Goal: Communication & Community: Answer question/provide support

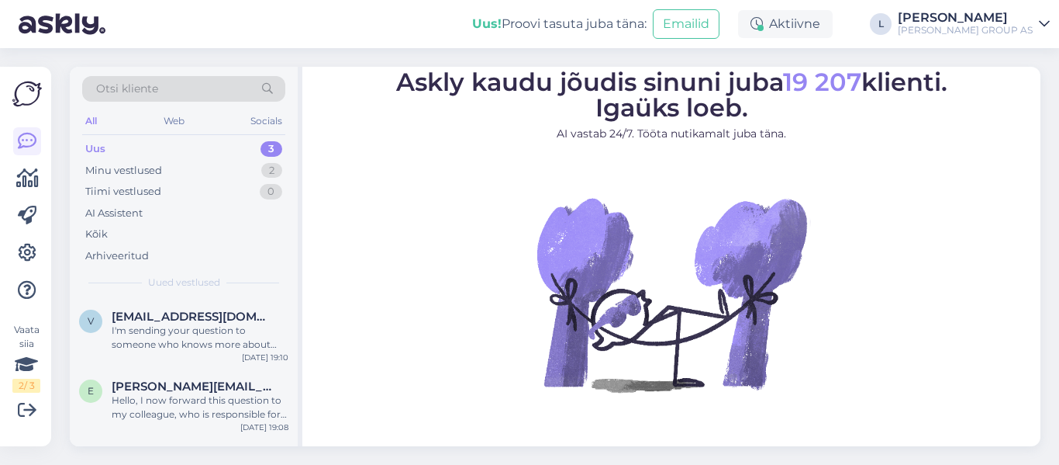
click at [148, 148] on div "Uus 3" at bounding box center [183, 149] width 203 height 22
click at [168, 143] on div "Uus 3" at bounding box center [183, 149] width 203 height 22
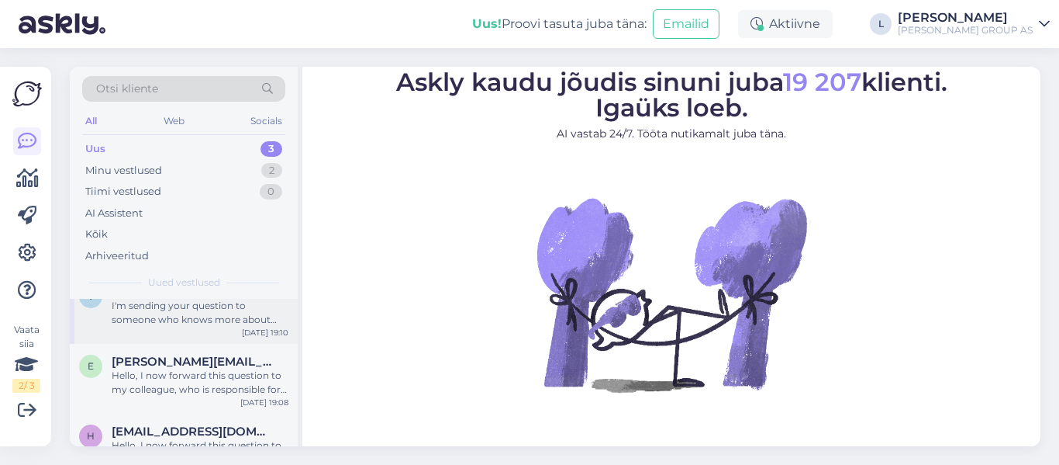
scroll to position [62, 0]
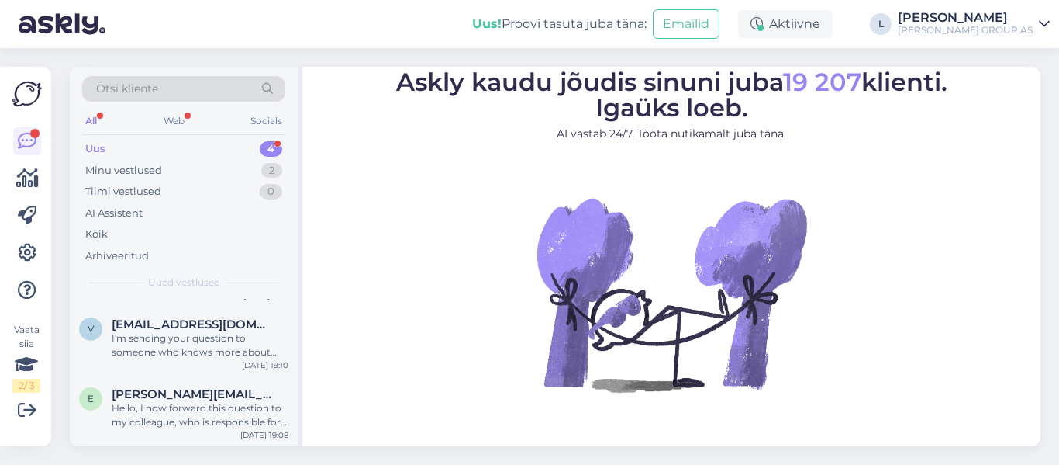
click at [126, 149] on div "Uus 4" at bounding box center [183, 149] width 203 height 22
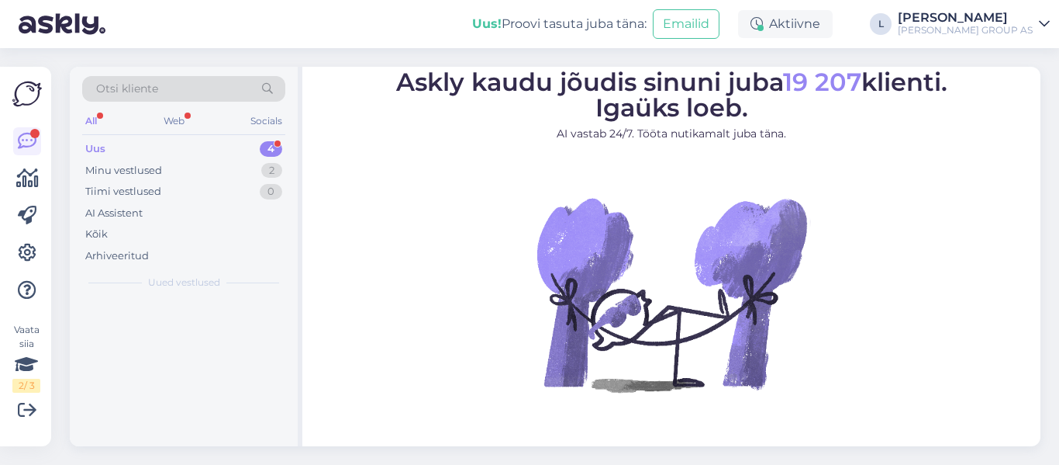
scroll to position [0, 0]
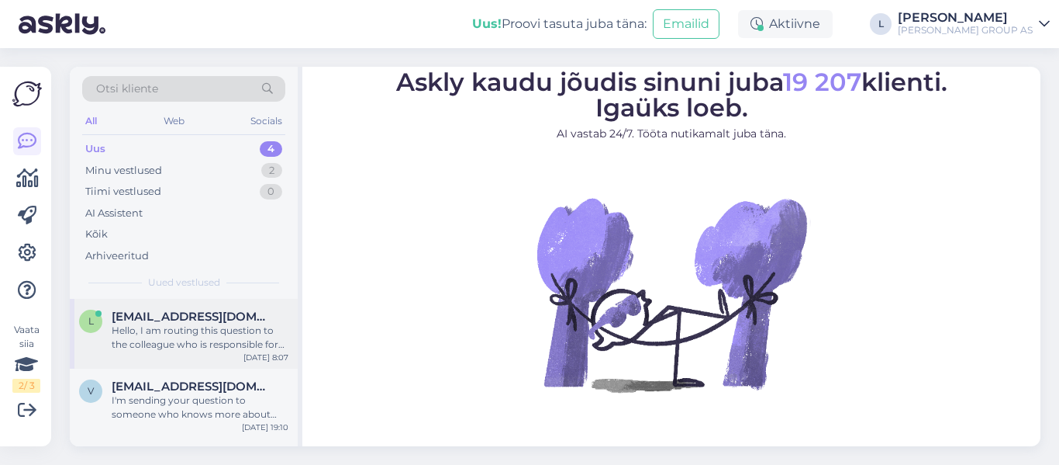
click at [230, 317] on span "[EMAIL_ADDRESS][DOMAIN_NAME]" at bounding box center [192, 316] width 161 height 14
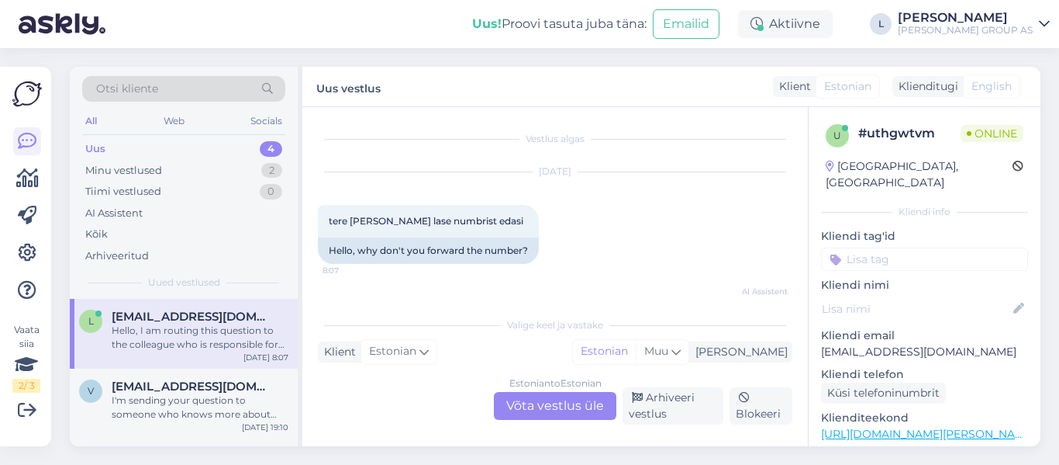
click at [560, 399] on div "Estonian to Estonian Võta vestlus üle" at bounding box center [555, 406] width 123 height 28
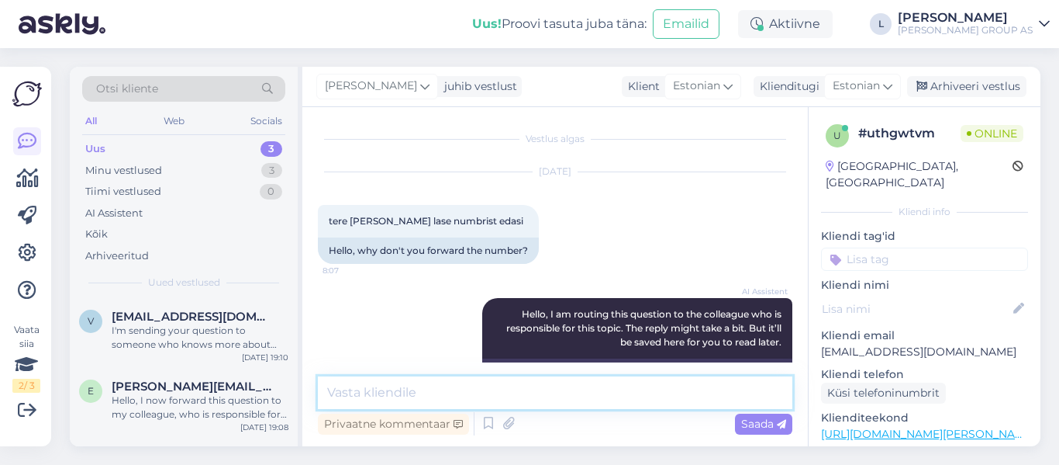
click at [427, 396] on textarea at bounding box center [555, 392] width 475 height 33
type textarea "Tere, edastage palun ekraanist pilt"
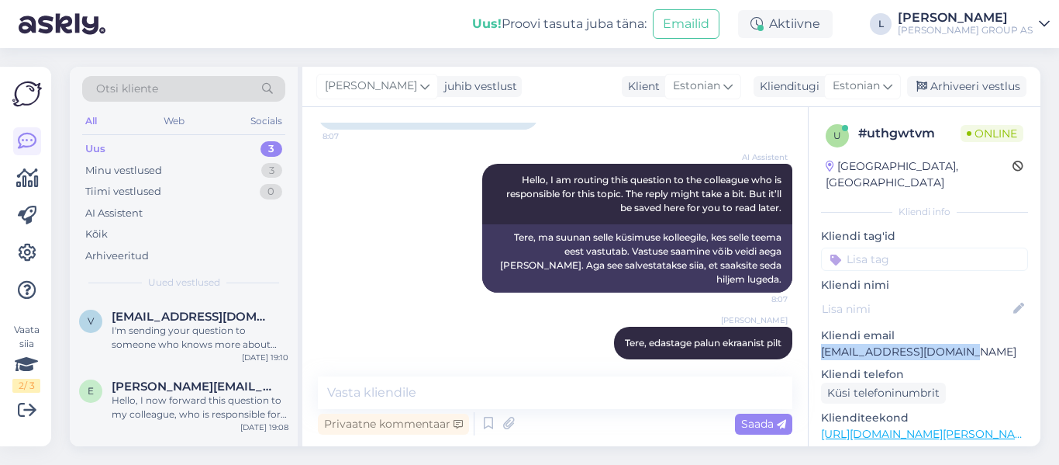
drag, startPoint x: 961, startPoint y: 334, endPoint x: 809, endPoint y: 337, distance: 152.0
click at [809, 337] on div "u # uthgwtvm Online [GEOGRAPHIC_DATA], [PERSON_NAME] info Kliendi tag'id Kliend…" at bounding box center [925, 434] width 232 height 654
copy p "[EMAIL_ADDRESS][DOMAIN_NAME]"
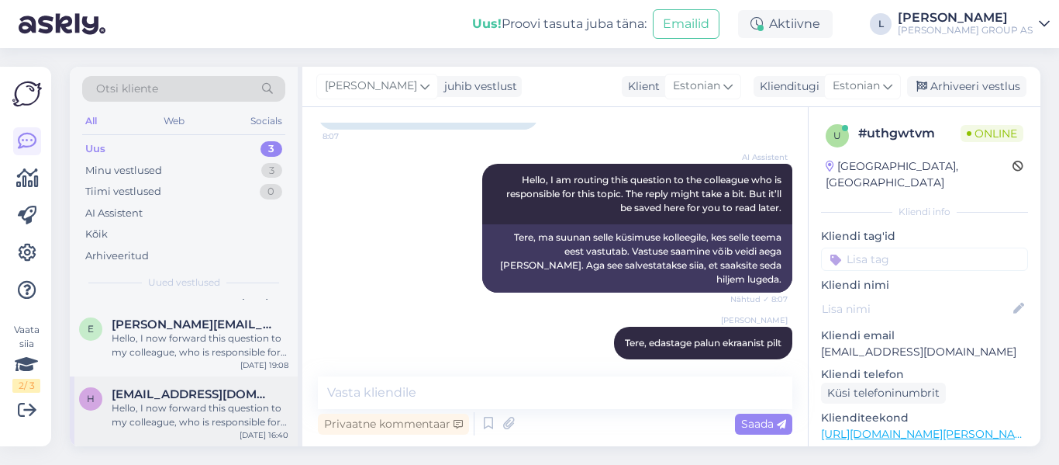
click at [196, 409] on div "Hello, I now forward this question to my colleague, who is responsible for this…" at bounding box center [200, 415] width 177 height 28
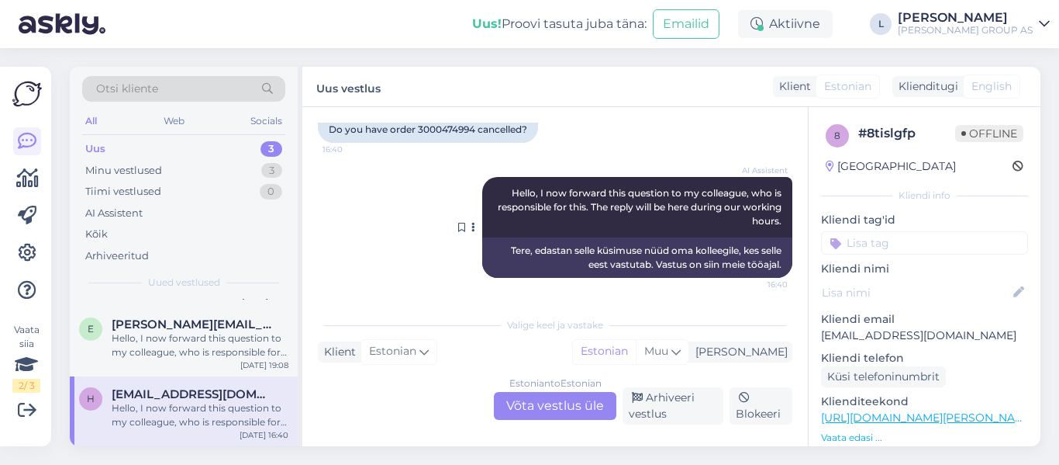
scroll to position [7259, 0]
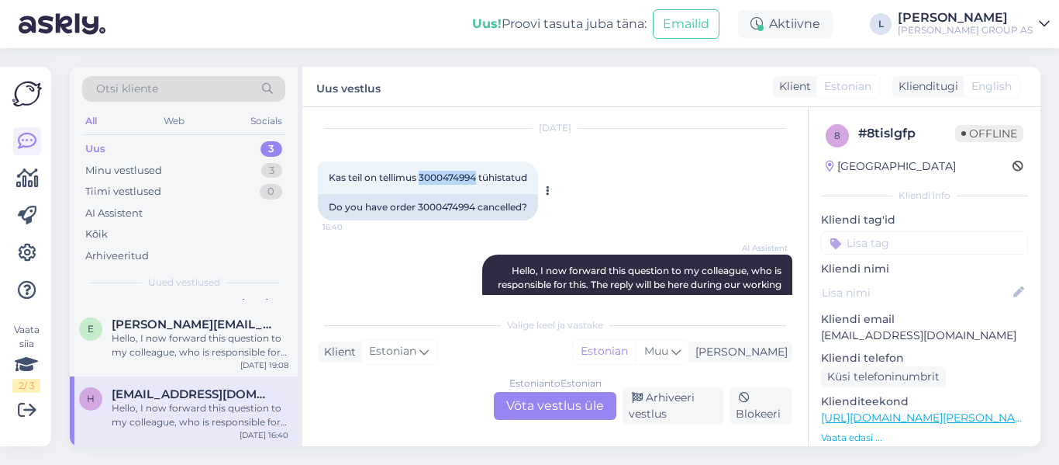
drag, startPoint x: 478, startPoint y: 179, endPoint x: 421, endPoint y: 180, distance: 57.4
click at [421, 180] on span "Kas teil on tellimus 3000474994 tühistatud" at bounding box center [428, 177] width 199 height 12
copy span "3000474994"
click at [524, 174] on span "Kas teil on tellimus 3000474994 tühistatud" at bounding box center [428, 177] width 199 height 12
click at [212, 336] on div "Hello, I now forward this question to my colleague, who is responsible for this…" at bounding box center [200, 345] width 177 height 28
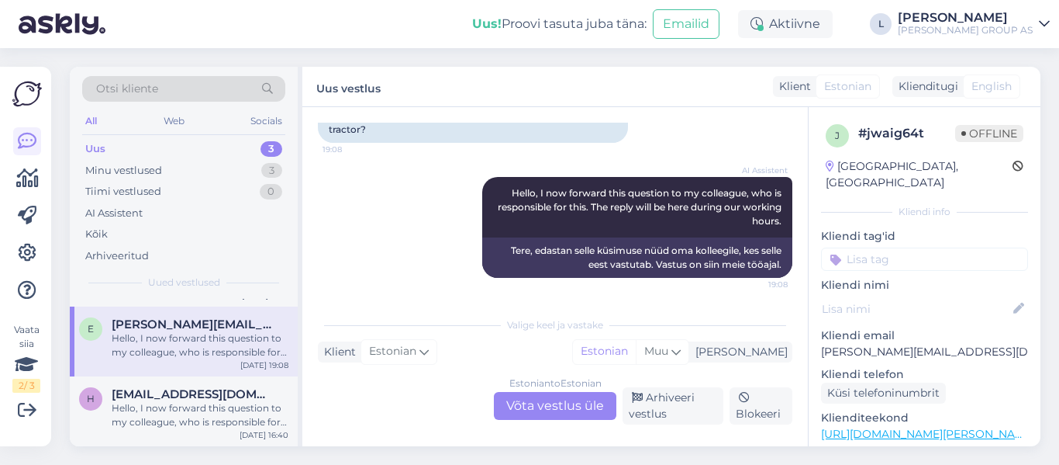
scroll to position [0, 0]
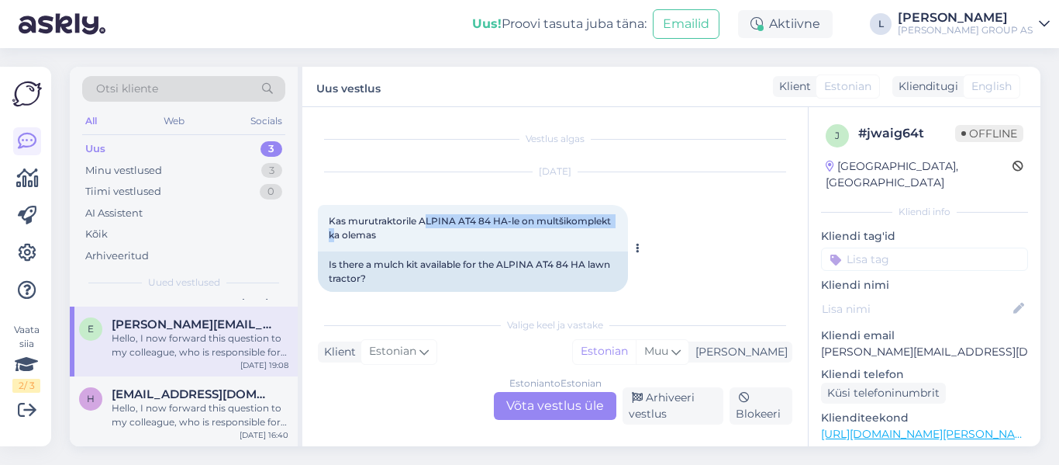
drag, startPoint x: 619, startPoint y: 218, endPoint x: 424, endPoint y: 226, distance: 194.8
click at [424, 226] on div "Kas murutraktorile ALPINA AT4 84 HA-le on multšikomplekt ka olemas 19:08" at bounding box center [473, 228] width 310 height 47
copy span "ALPINA AT4 84 HA-le on multšikomplekt"
click at [576, 233] on div "Kas murutraktorile ALPINA AT4 84 HA-le on multšikomplekt ka olemas 19:08" at bounding box center [473, 228] width 310 height 47
drag, startPoint x: 618, startPoint y: 217, endPoint x: 540, endPoint y: 226, distance: 78.9
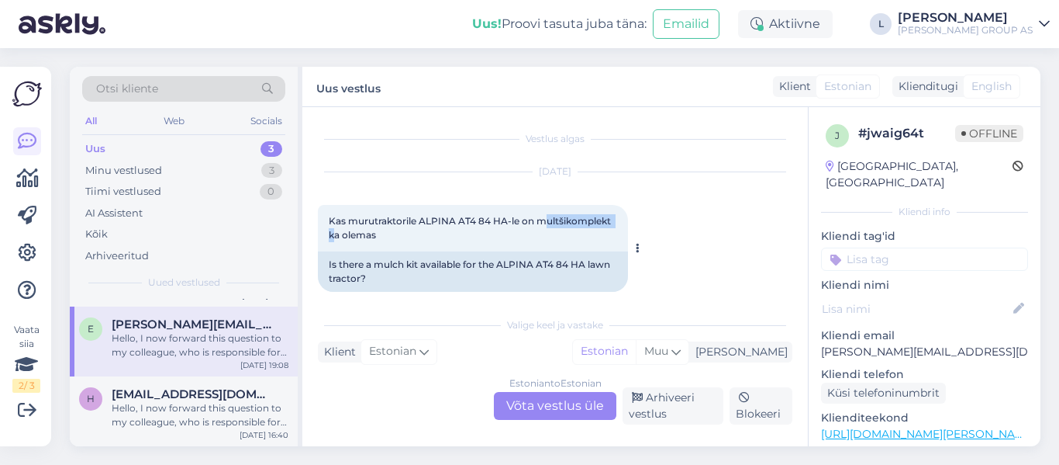
click at [540, 226] on div "Kas murutraktorile ALPINA AT4 84 HA-le on multšikomplekt ka olemas 19:08" at bounding box center [473, 228] width 310 height 47
copy span "multšikomplekt"
drag, startPoint x: 509, startPoint y: 222, endPoint x: 421, endPoint y: 218, distance: 87.7
click at [421, 218] on span "Kas murutraktorile ALPINA AT4 84 HA-le on multšikomplekt ka olemas" at bounding box center [471, 228] width 285 height 26
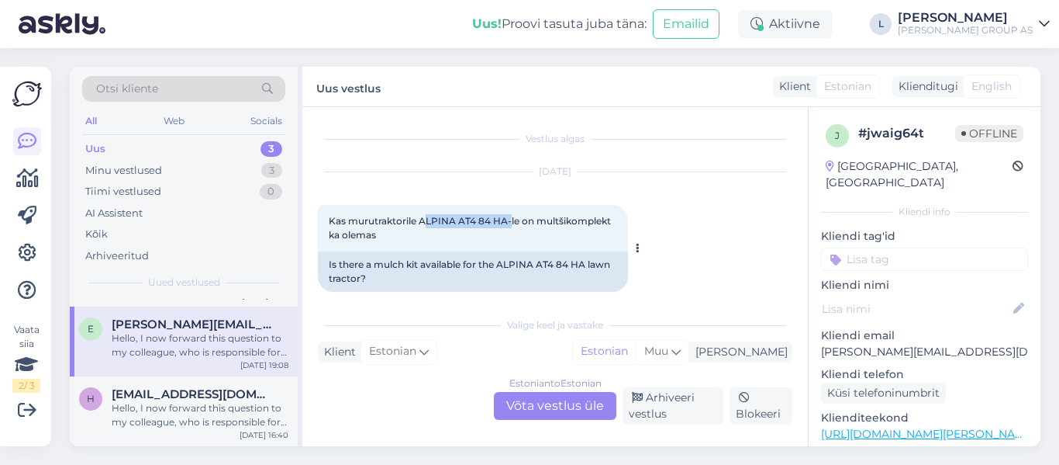
copy span "ALPINA AT4 84 HA"
click at [525, 226] on div "Kas murutraktorile ALPINA AT4 84 HA-le on multšikomplekt ka olemas 19:08" at bounding box center [473, 228] width 310 height 47
drag, startPoint x: 386, startPoint y: 236, endPoint x: 327, endPoint y: 221, distance: 60.8
click at [327, 221] on div "Kas murutraktorile ALPINA AT4 84 HA-le on multšikomplekt ka olemas 19:08" at bounding box center [473, 228] width 310 height 47
copy span "Kas murutraktorile ALPINA AT4 84 HA-le on multšikomplekt ka olemas"
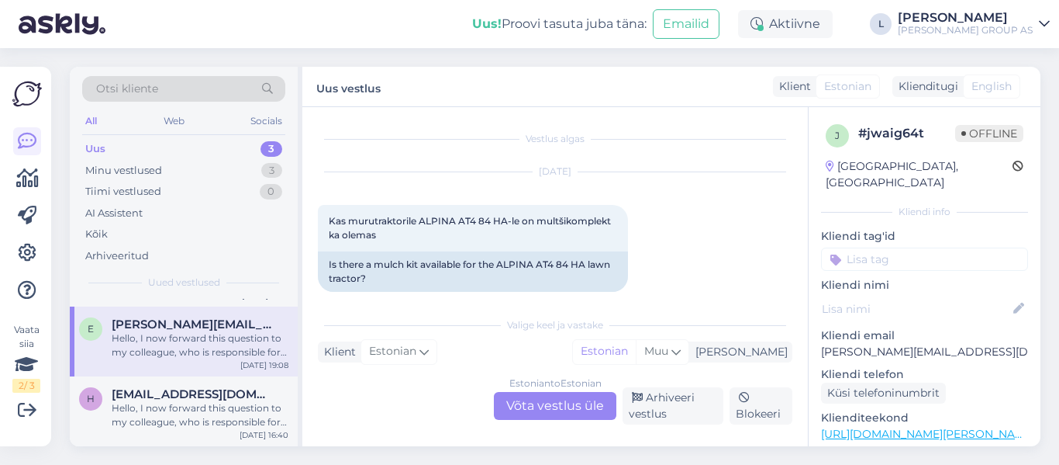
click at [560, 408] on div "Estonian to Estonian Võta vestlus üle" at bounding box center [555, 406] width 123 height 28
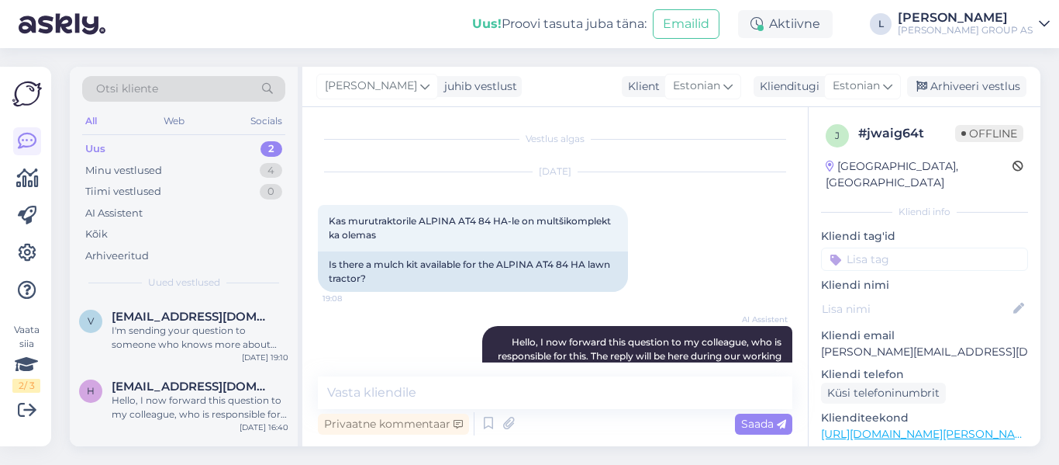
click at [98, 146] on div "Uus" at bounding box center [95, 149] width 20 height 16
click at [185, 323] on span "[EMAIL_ADDRESS][DOMAIN_NAME]" at bounding box center [192, 316] width 161 height 14
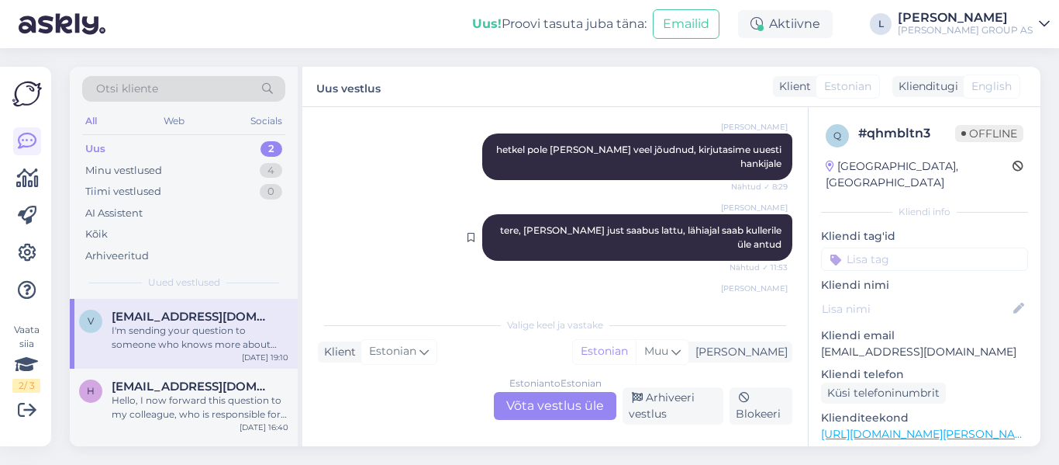
scroll to position [1793, 0]
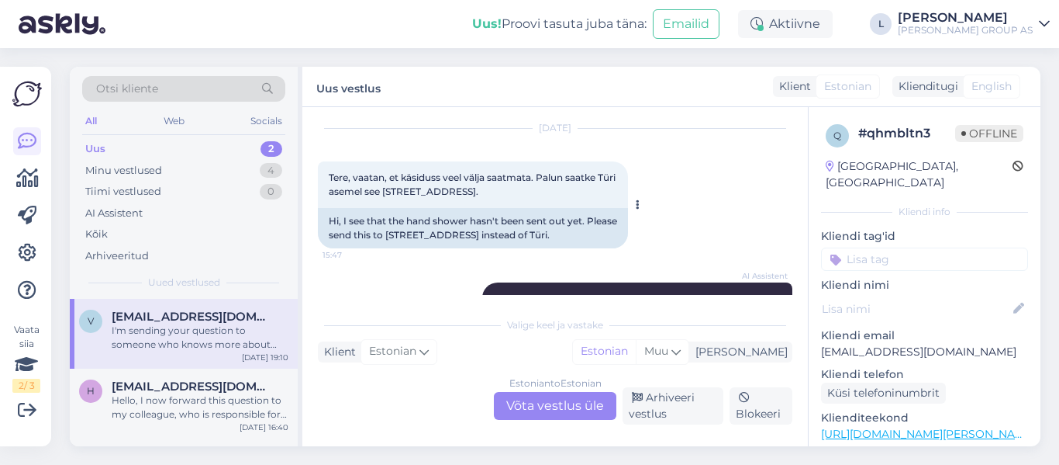
click at [535, 208] on div "Hi, I see that the hand shower hasn't been sent out yet. Please send this to [S…" at bounding box center [473, 228] width 310 height 40
drag, startPoint x: 537, startPoint y: 179, endPoint x: 423, endPoint y: 176, distance: 114.0
click at [423, 208] on div "Hi, I see that the hand shower hasn't been sent out yet. Please send this to [S…" at bounding box center [473, 228] width 310 height 40
copy div "[STREET_ADDRESS]"
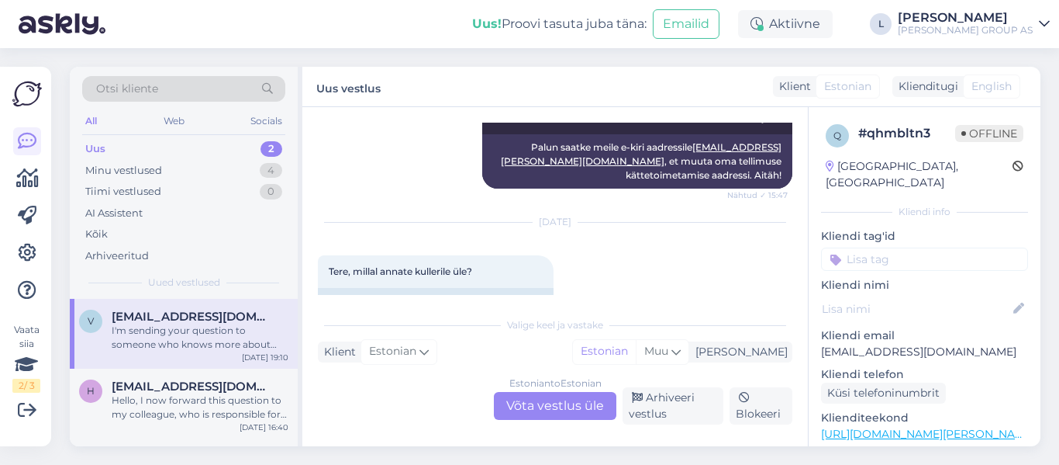
scroll to position [2026, 0]
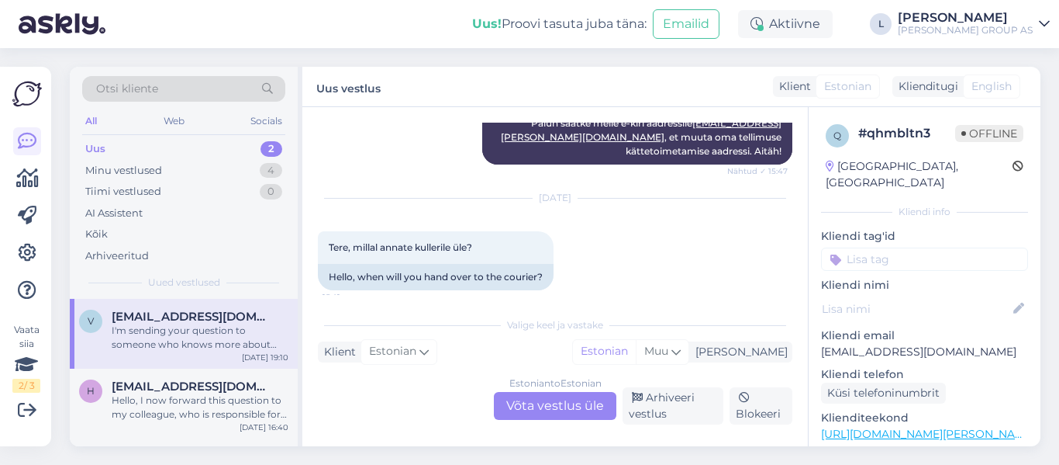
click at [558, 405] on div "Estonian to Estonian Võta vestlus üle" at bounding box center [555, 406] width 123 height 28
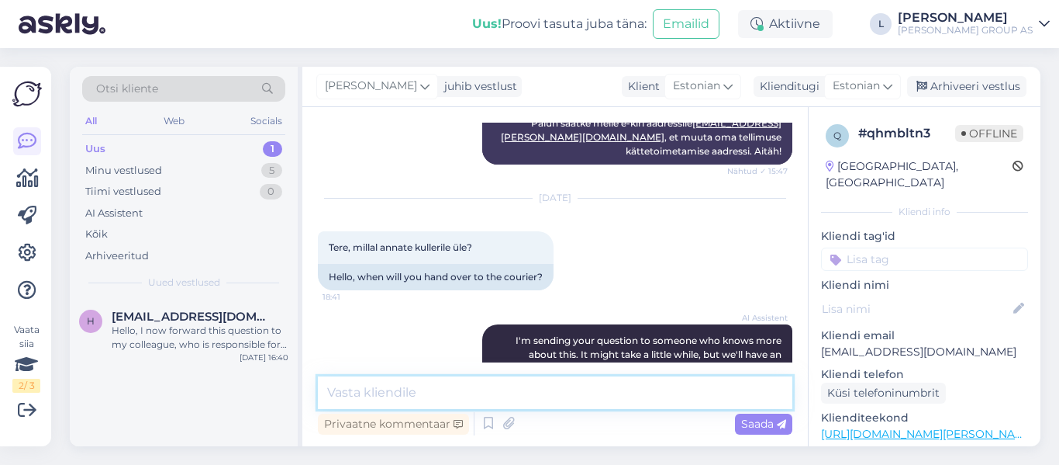
click at [537, 382] on textarea at bounding box center [555, 392] width 475 height 33
paste textarea "05605524338489"
type textarea "Tere, saadetis on kulleriga [PERSON_NAME]. DPD jälgimiskood 05605524338489"
click at [778, 420] on icon at bounding box center [781, 424] width 9 height 9
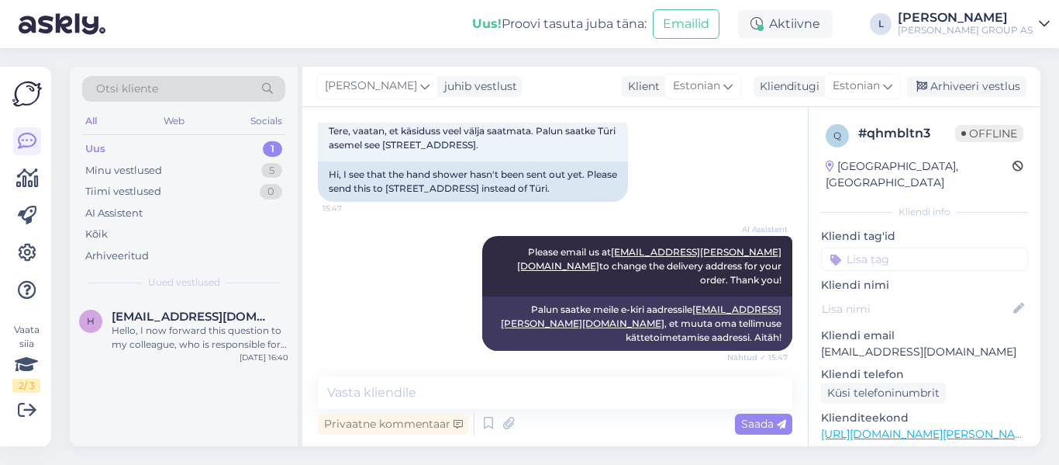
scroll to position [1839, 0]
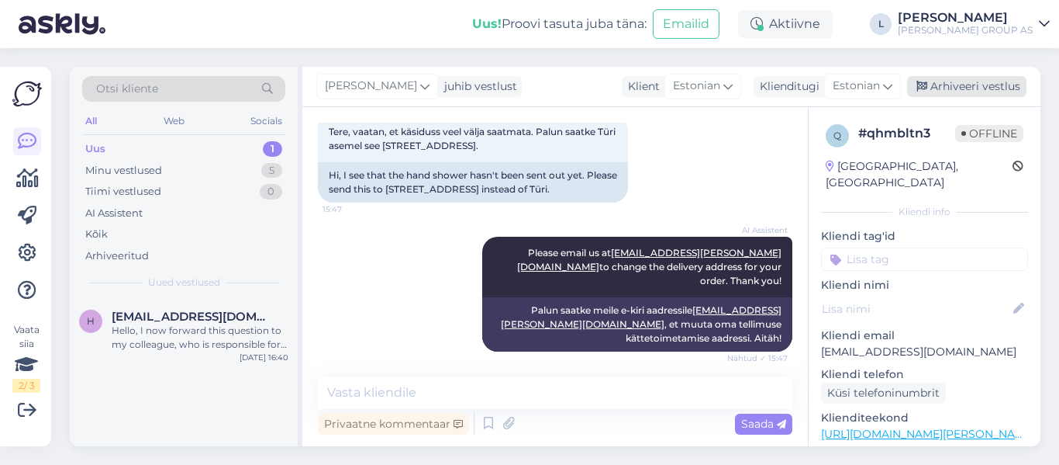
click at [968, 77] on div "Arhiveeri vestlus" at bounding box center [966, 86] width 119 height 21
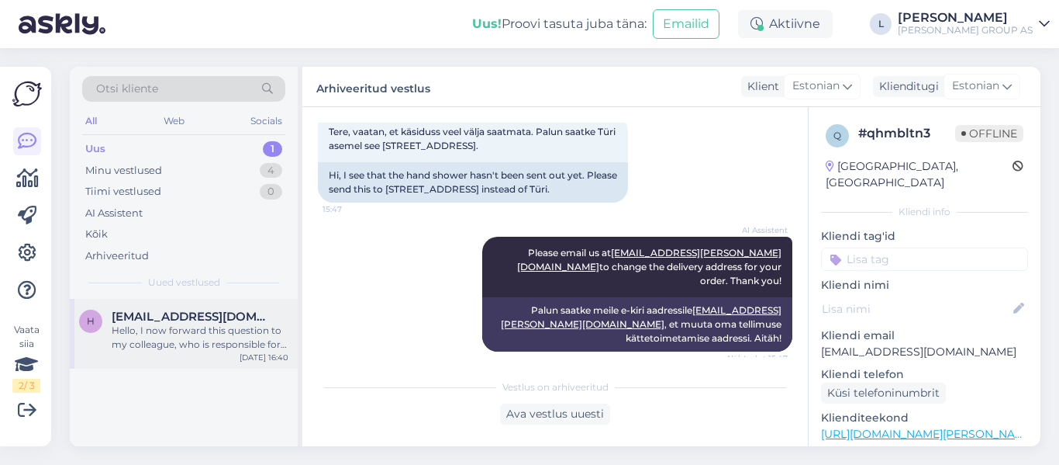
click at [246, 327] on div "Hello, I now forward this question to my colleague, who is responsible for this…" at bounding box center [200, 337] width 177 height 28
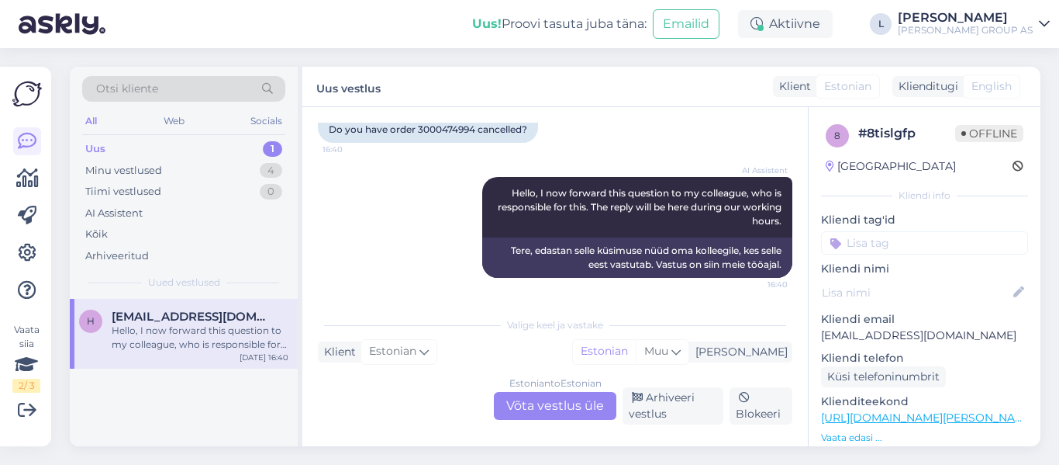
click at [537, 404] on div "Estonian to Estonian Võta vestlus üle" at bounding box center [555, 406] width 123 height 28
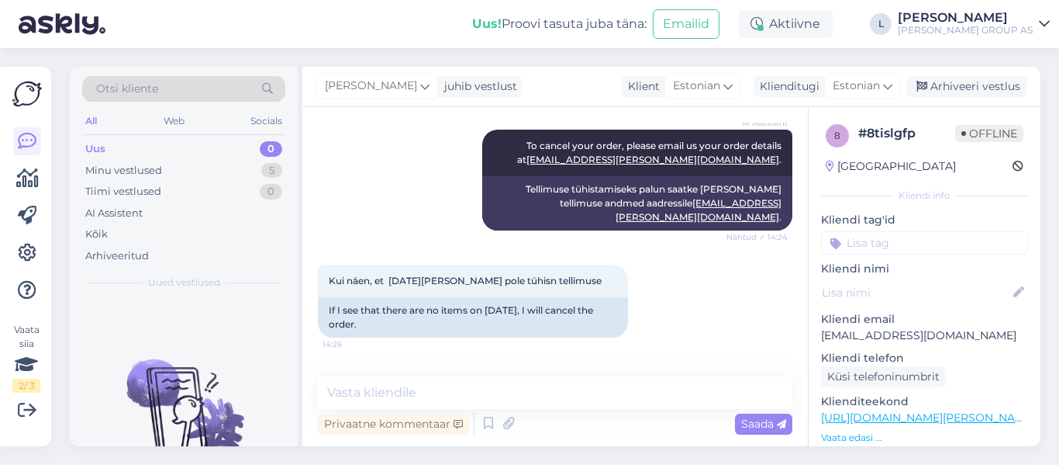
scroll to position [6881, 0]
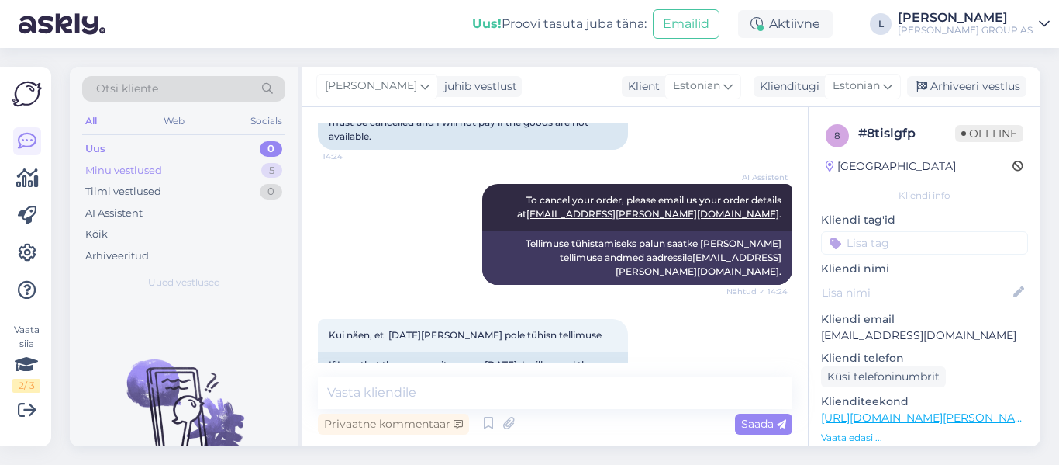
click at [158, 171] on div "Minu vestlused" at bounding box center [123, 171] width 77 height 16
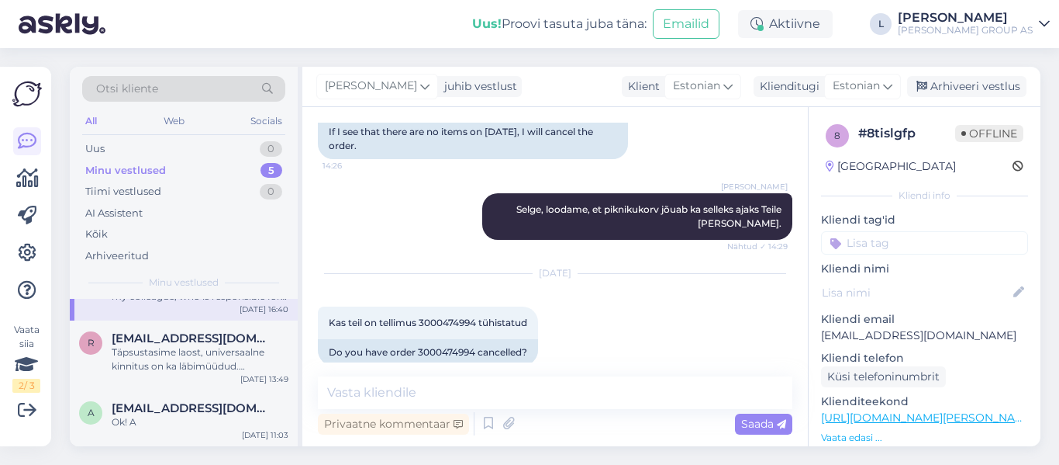
scroll to position [19, 0]
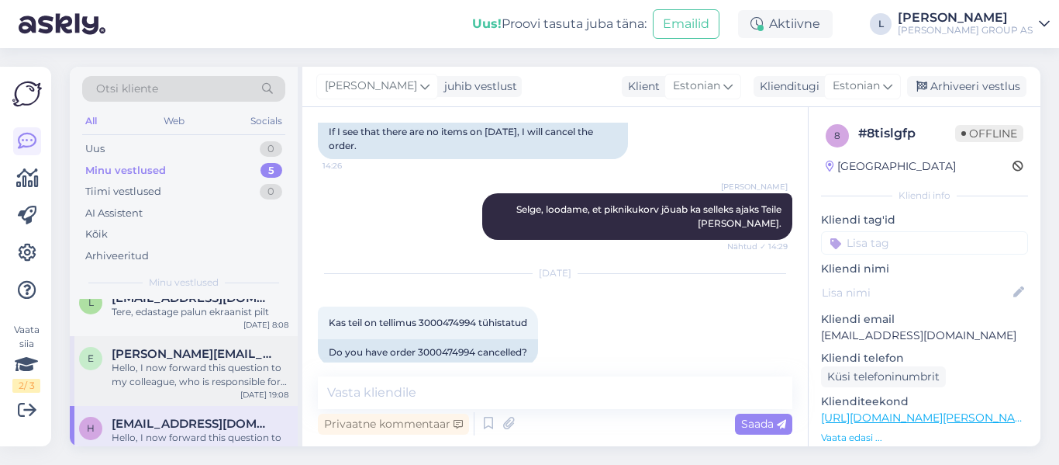
click at [170, 364] on div "Hello, I now forward this question to my colleague, who is responsible for this…" at bounding box center [200, 375] width 177 height 28
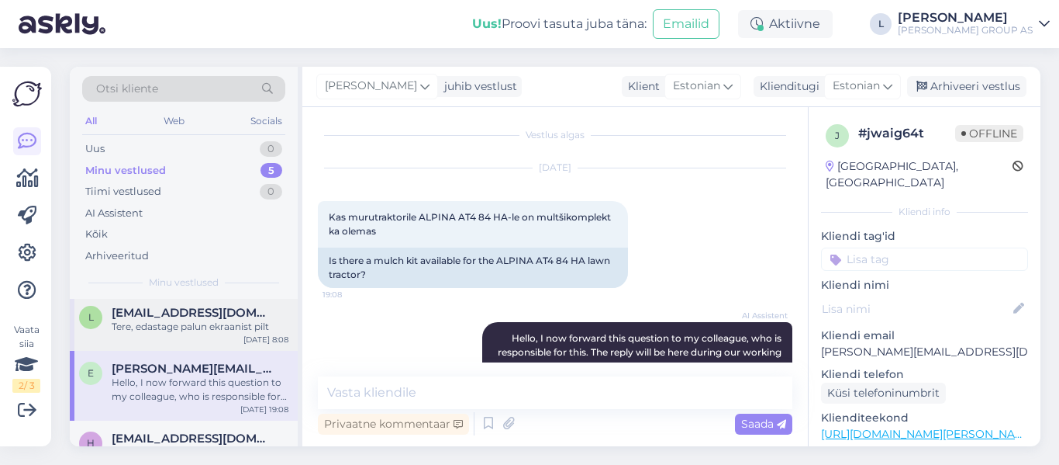
scroll to position [0, 0]
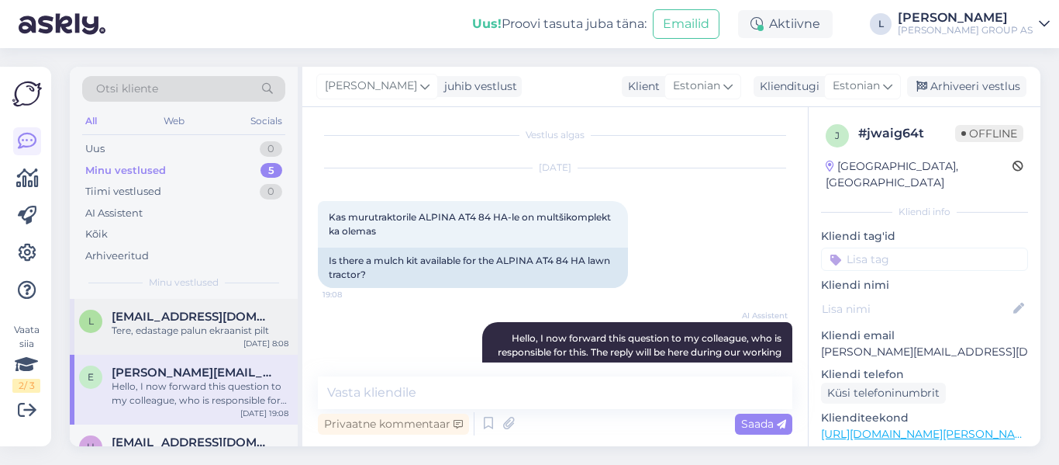
click at [196, 323] on div "Tere, edastage palun ekraanist pilt" at bounding box center [200, 330] width 177 height 14
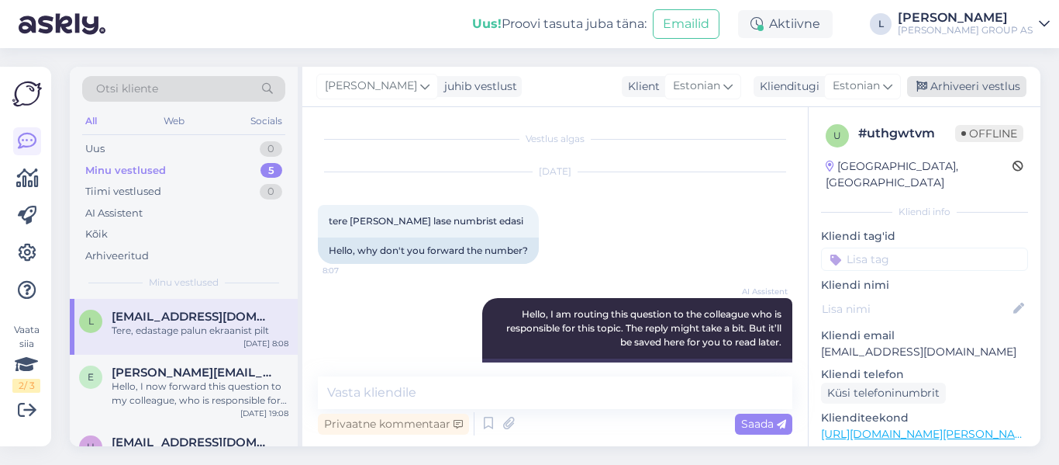
click at [982, 82] on div "Arhiveeri vestlus" at bounding box center [966, 86] width 119 height 21
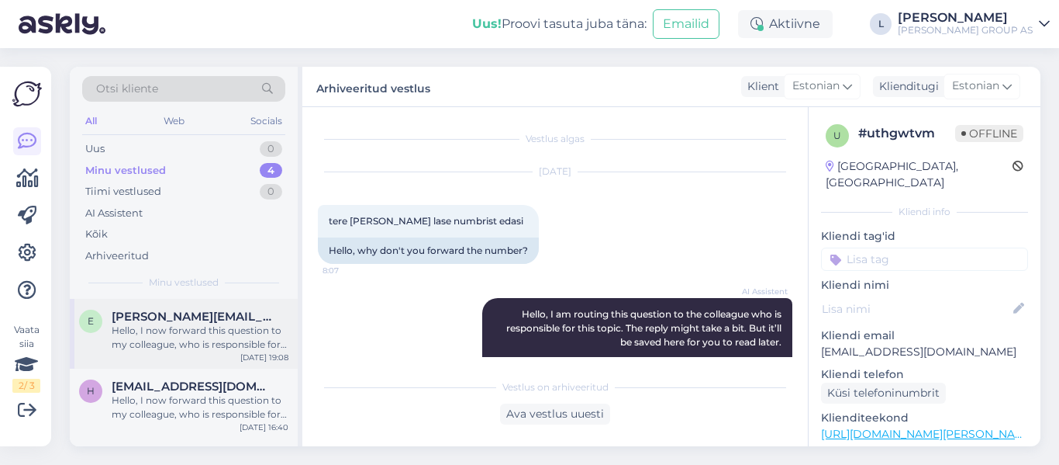
click at [182, 323] on span "[PERSON_NAME][EMAIL_ADDRESS][DOMAIN_NAME]" at bounding box center [192, 316] width 161 height 14
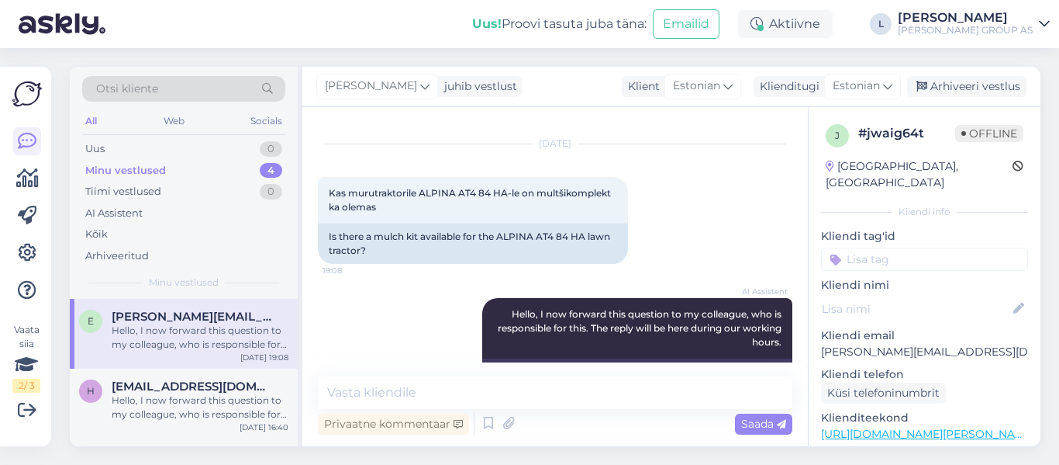
scroll to position [4, 0]
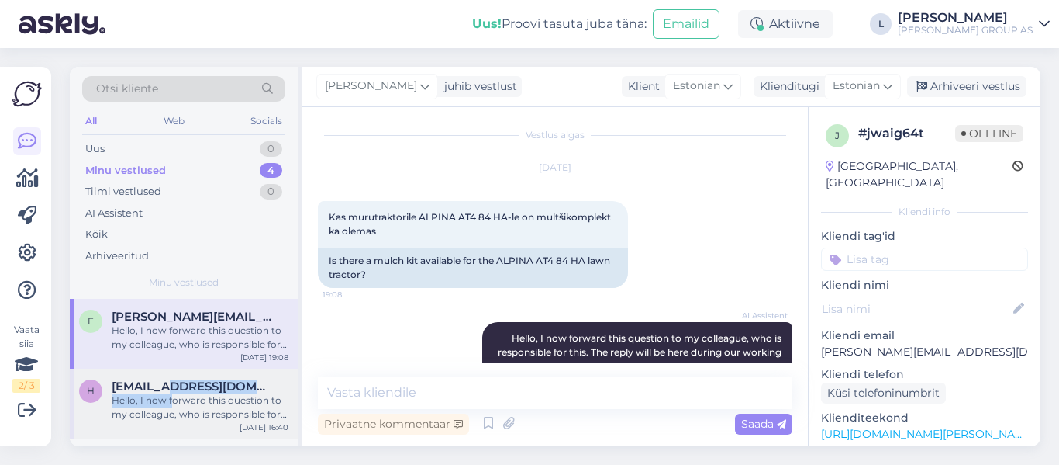
click at [174, 394] on div "[EMAIL_ADDRESS][DOMAIN_NAME] Hello, I now forward this question to my colleague…" at bounding box center [200, 400] width 177 height 42
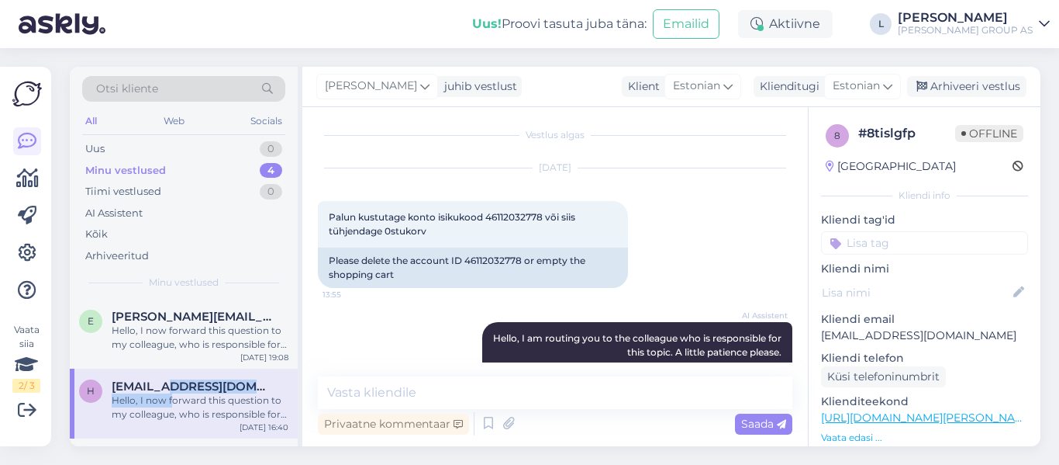
scroll to position [7269, 0]
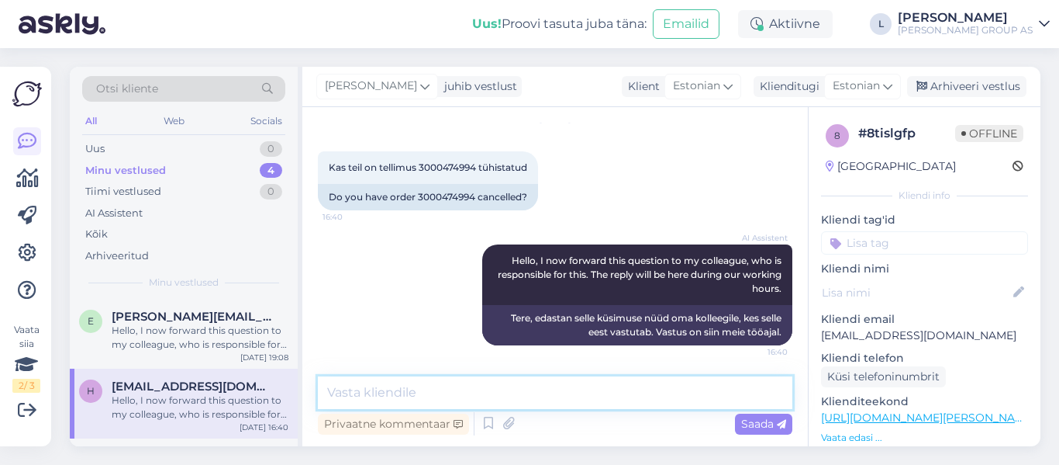
click at [538, 399] on textarea at bounding box center [555, 392] width 475 height 33
type textarea "Tere, tellimus tühistatud"
click at [751, 424] on span "Saada" at bounding box center [763, 423] width 45 height 14
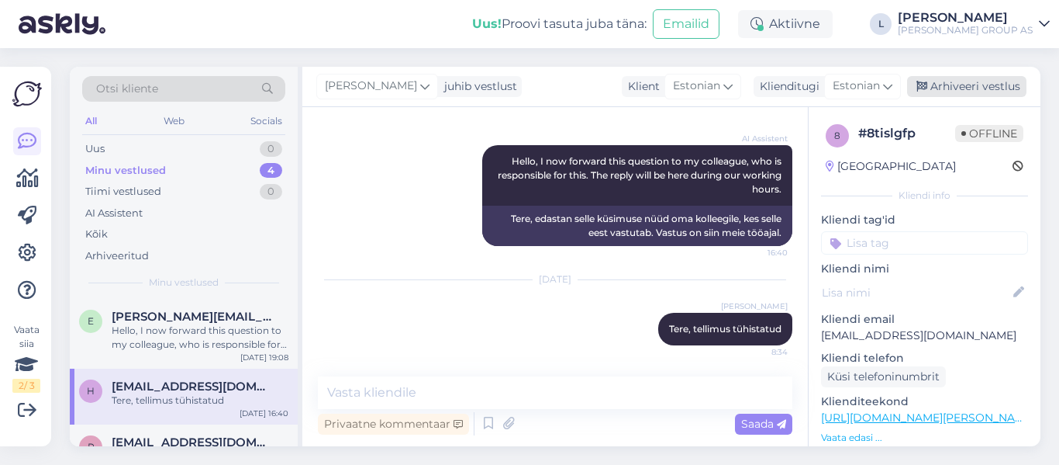
click at [960, 87] on div "Arhiveeri vestlus" at bounding box center [966, 86] width 119 height 21
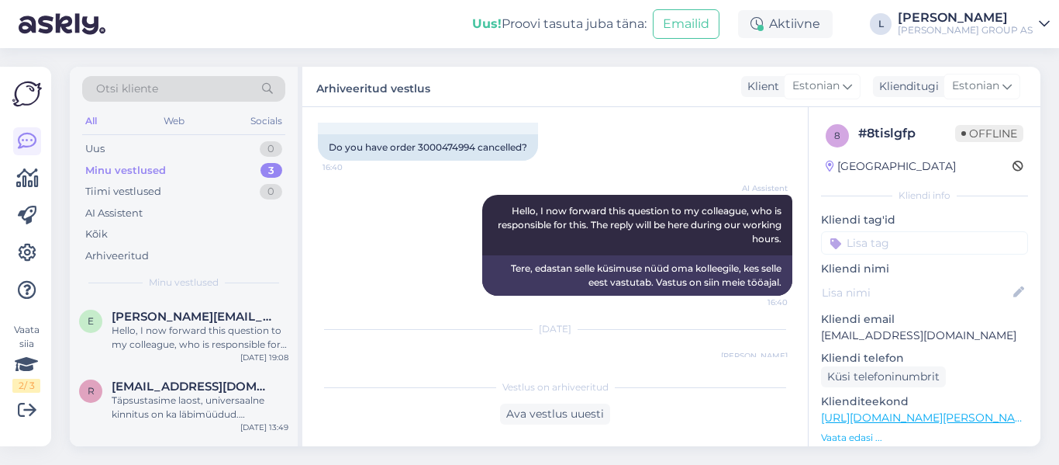
scroll to position [7291, 0]
